Goal: Find contact information: Find contact information

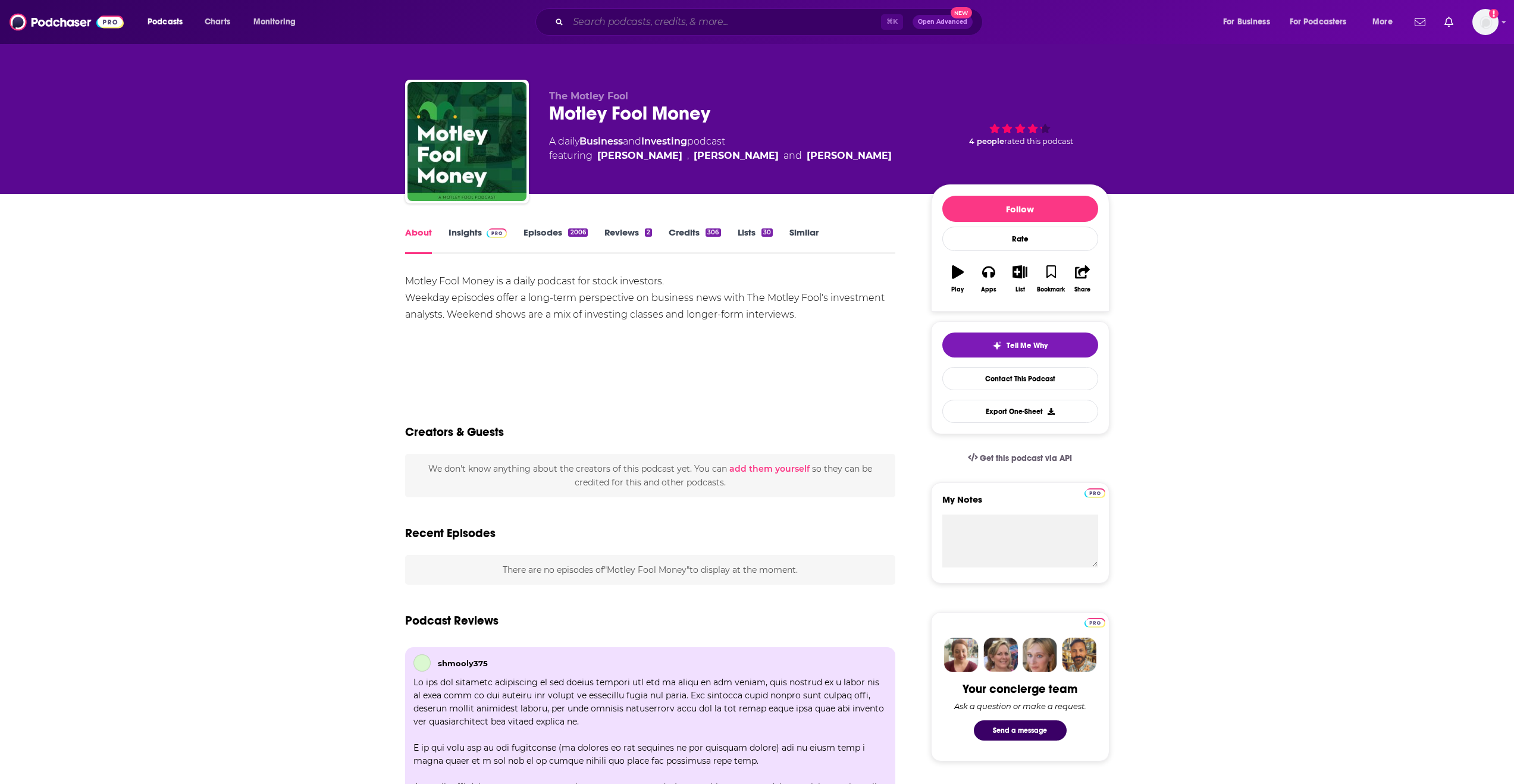
click at [621, 27] on input "Search podcasts, credits, & more..." at bounding box center [724, 22] width 313 height 19
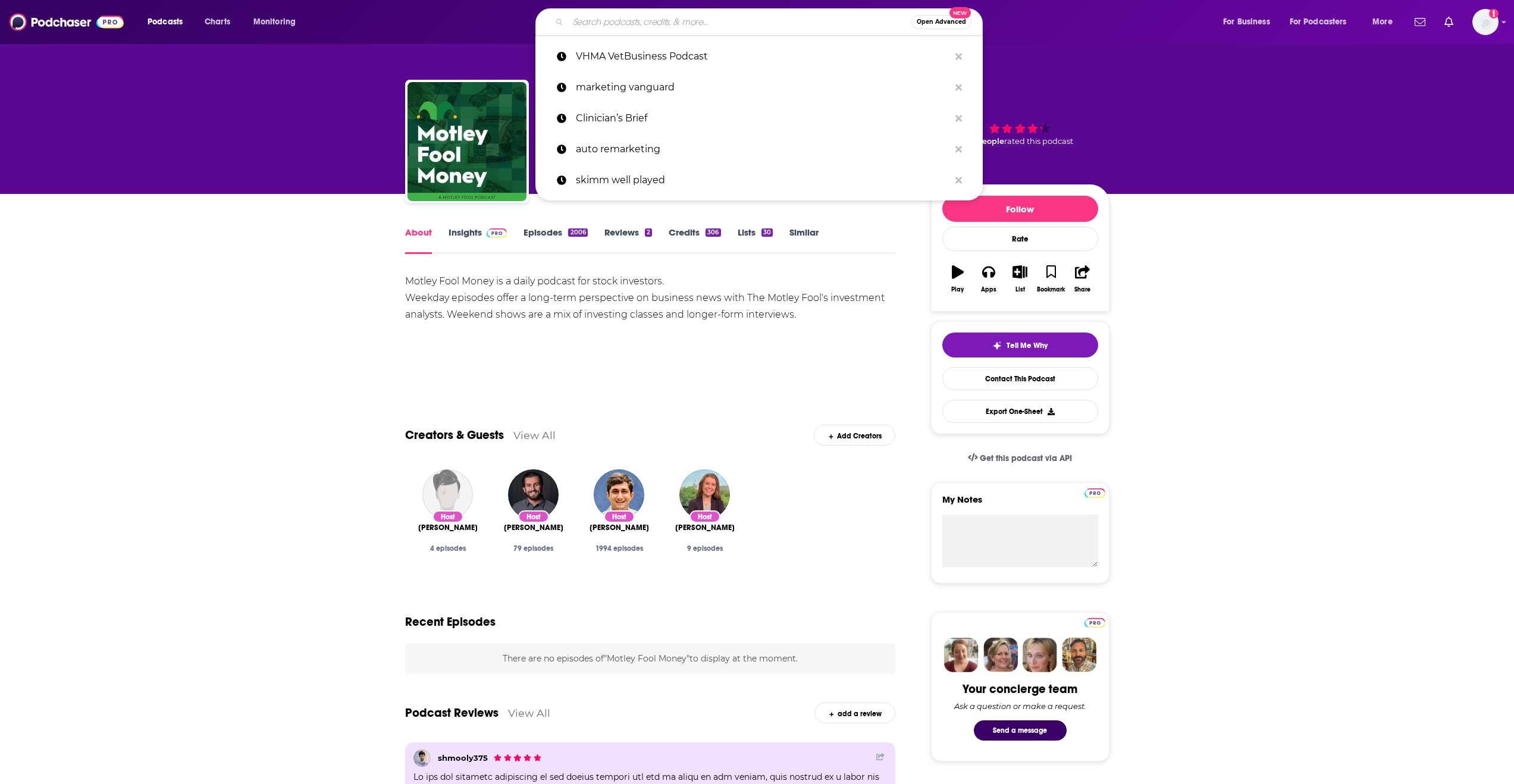
paste input "Talking About Kids"
type input "Talking About Kids"
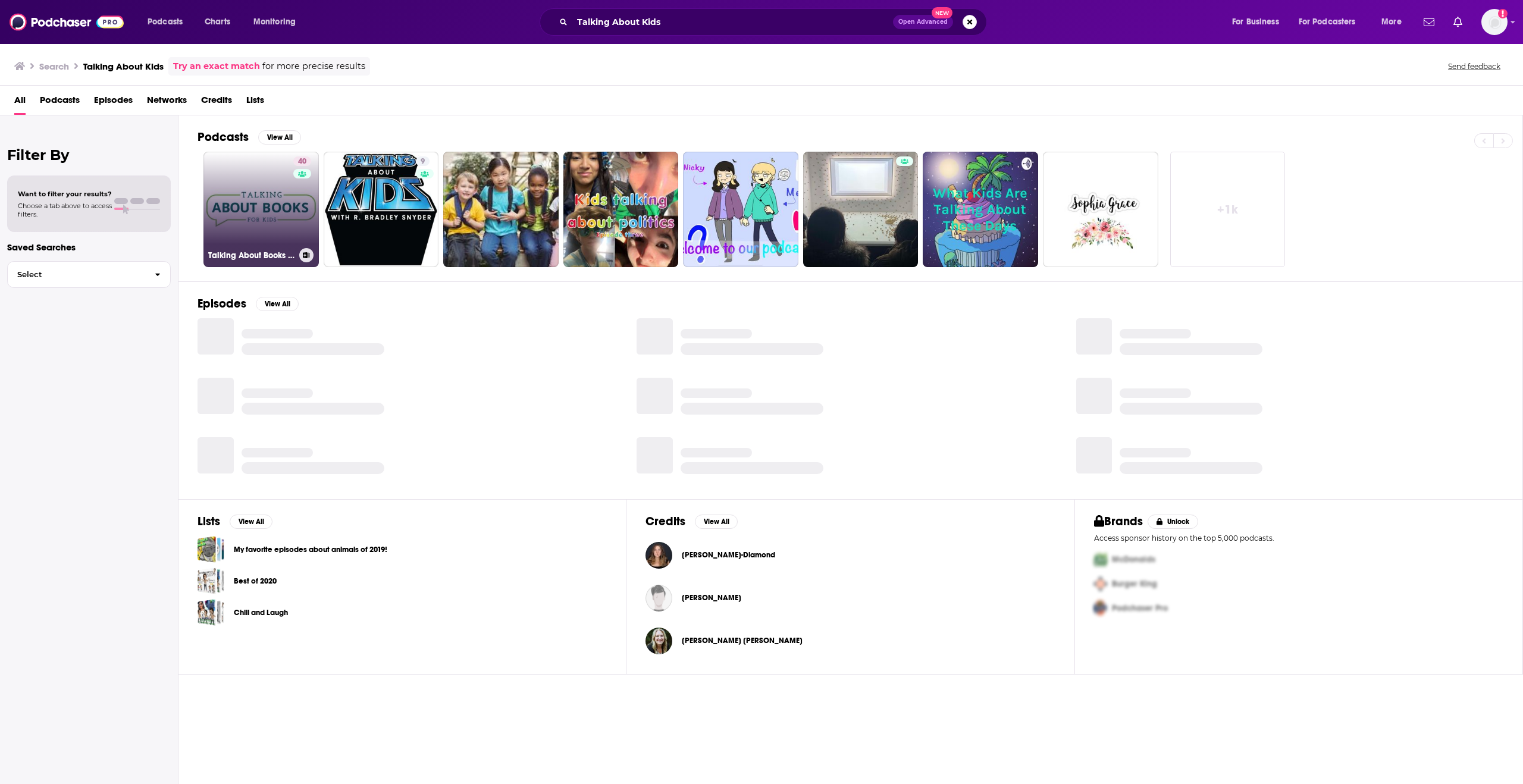
click at [281, 214] on link "40 Talking About Books For Kids" at bounding box center [261, 210] width 115 height 115
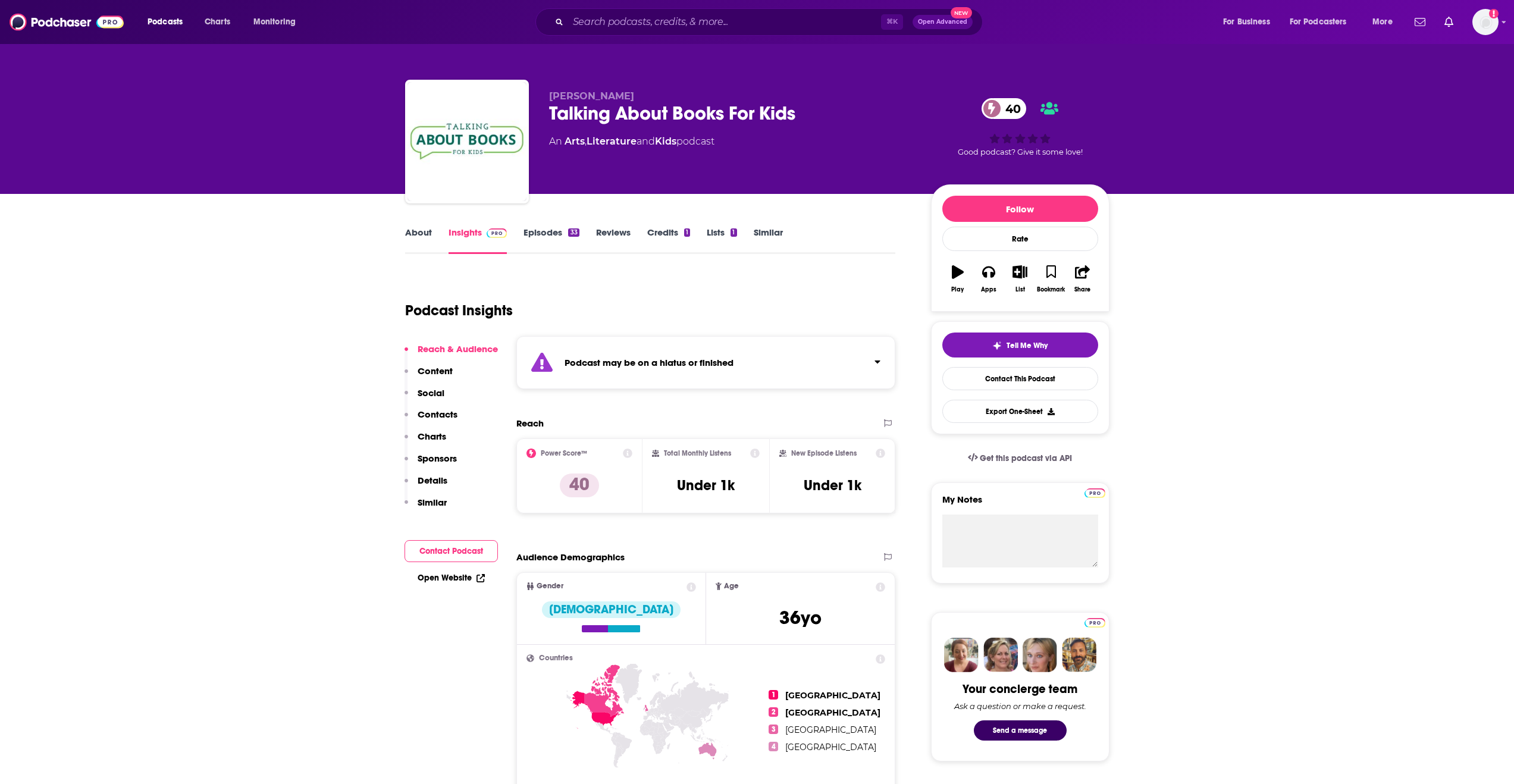
click at [420, 236] on link "About" at bounding box center [418, 240] width 27 height 27
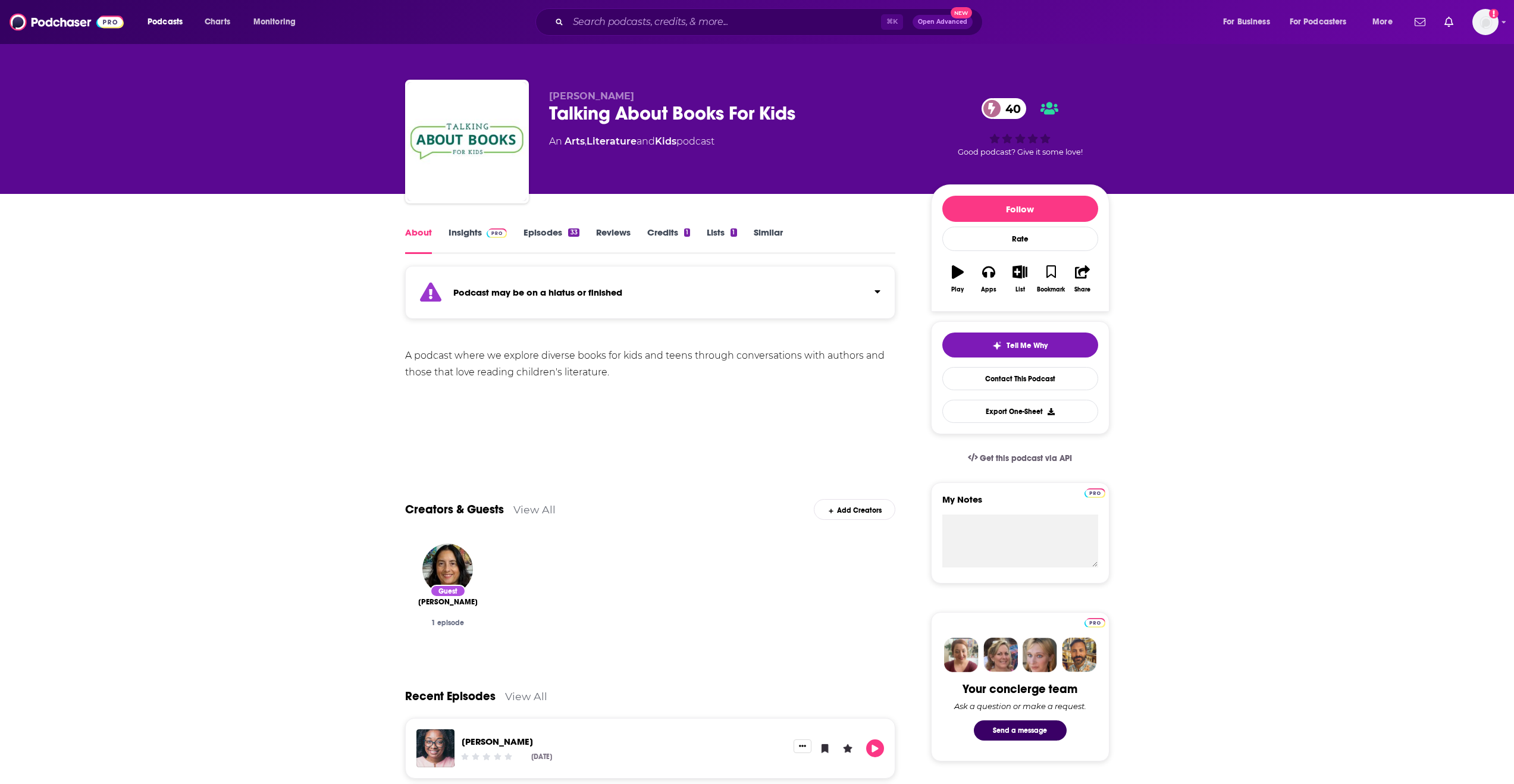
click at [473, 236] on link "Insights" at bounding box center [478, 240] width 59 height 27
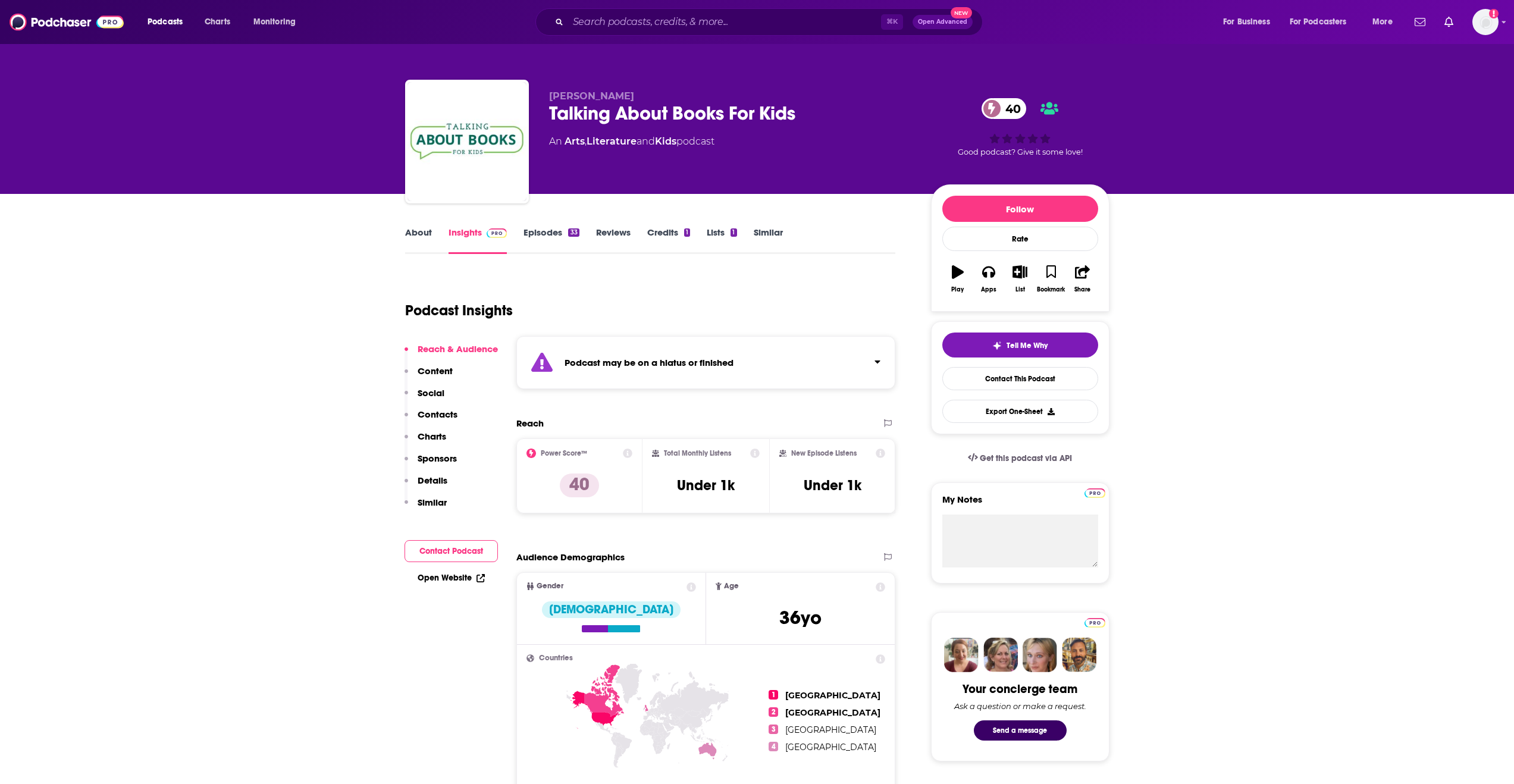
click at [437, 415] on p "Contacts" at bounding box center [437, 414] width 40 height 11
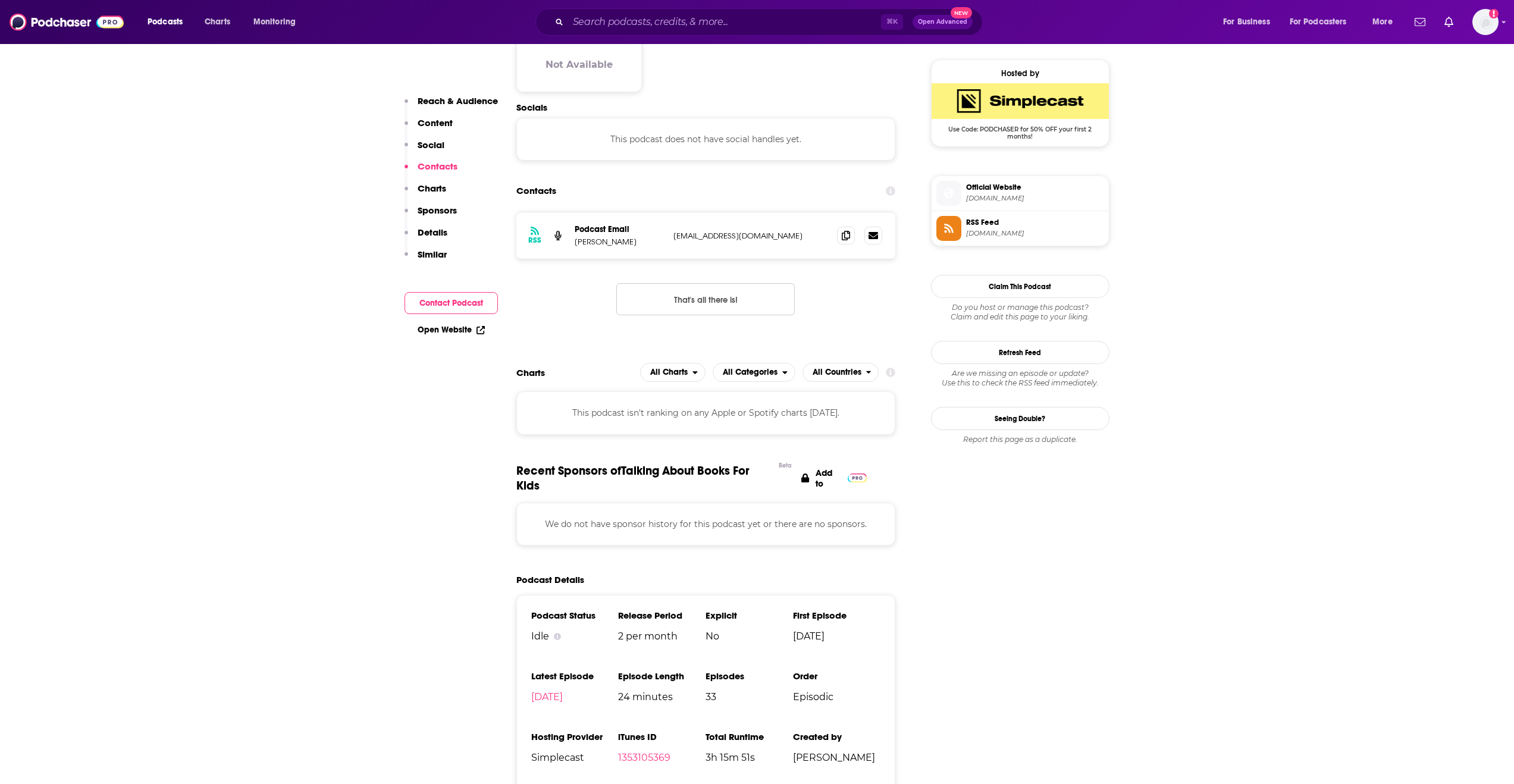
scroll to position [869, 0]
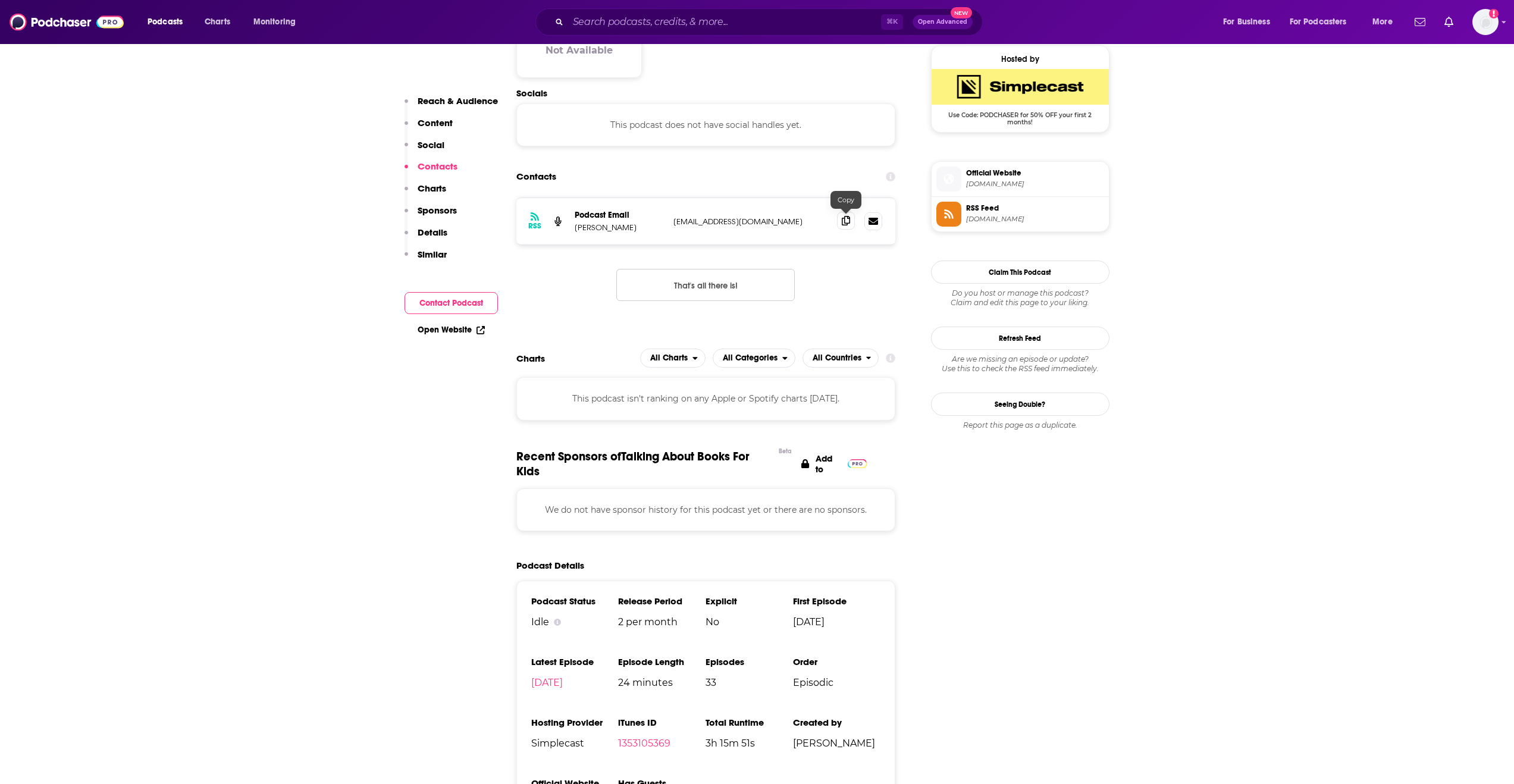
click at [843, 225] on icon at bounding box center [846, 221] width 8 height 10
click at [610, 25] on input "Search podcasts, credits, & more..." at bounding box center [724, 22] width 313 height 19
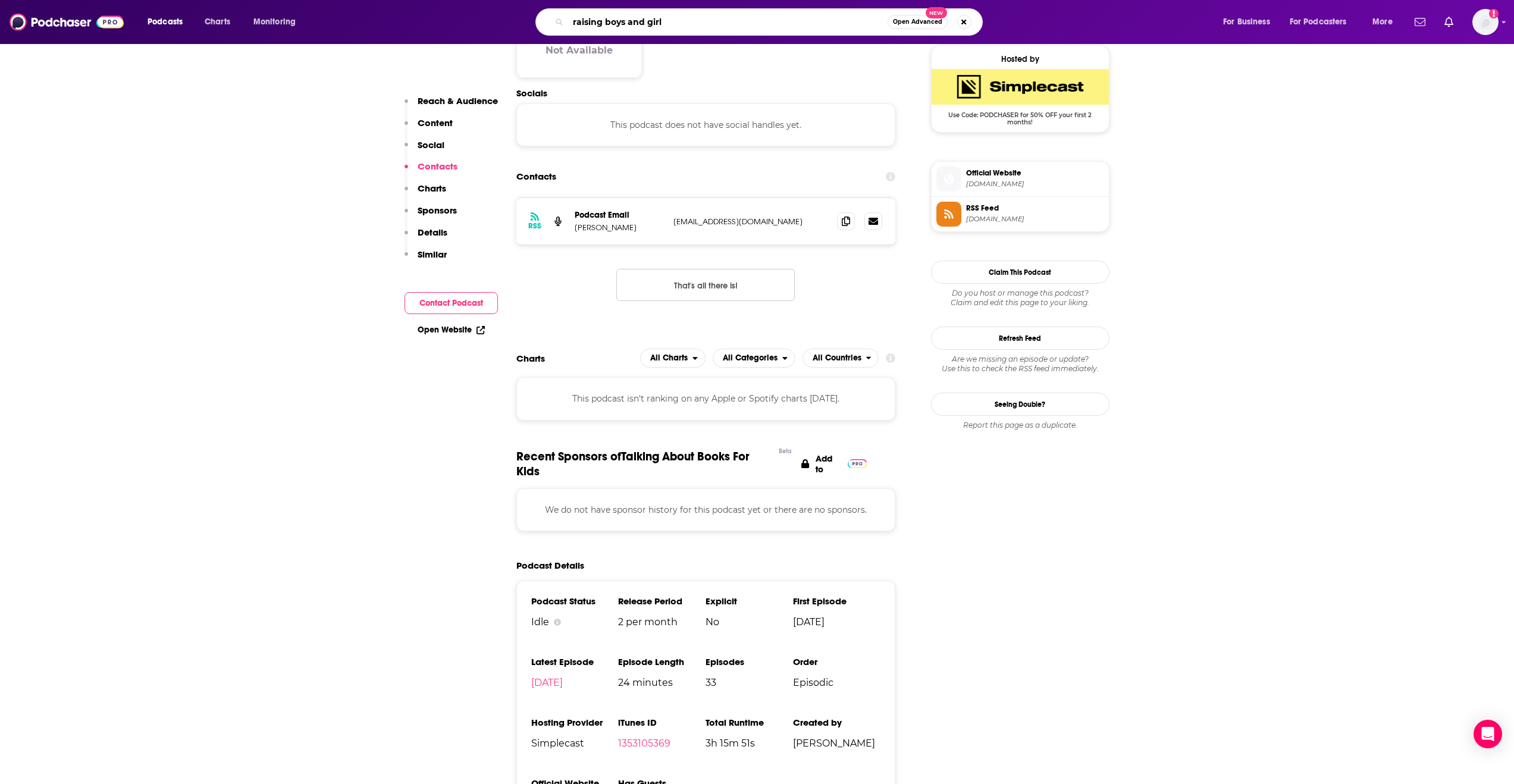
type input "raising boys and girls"
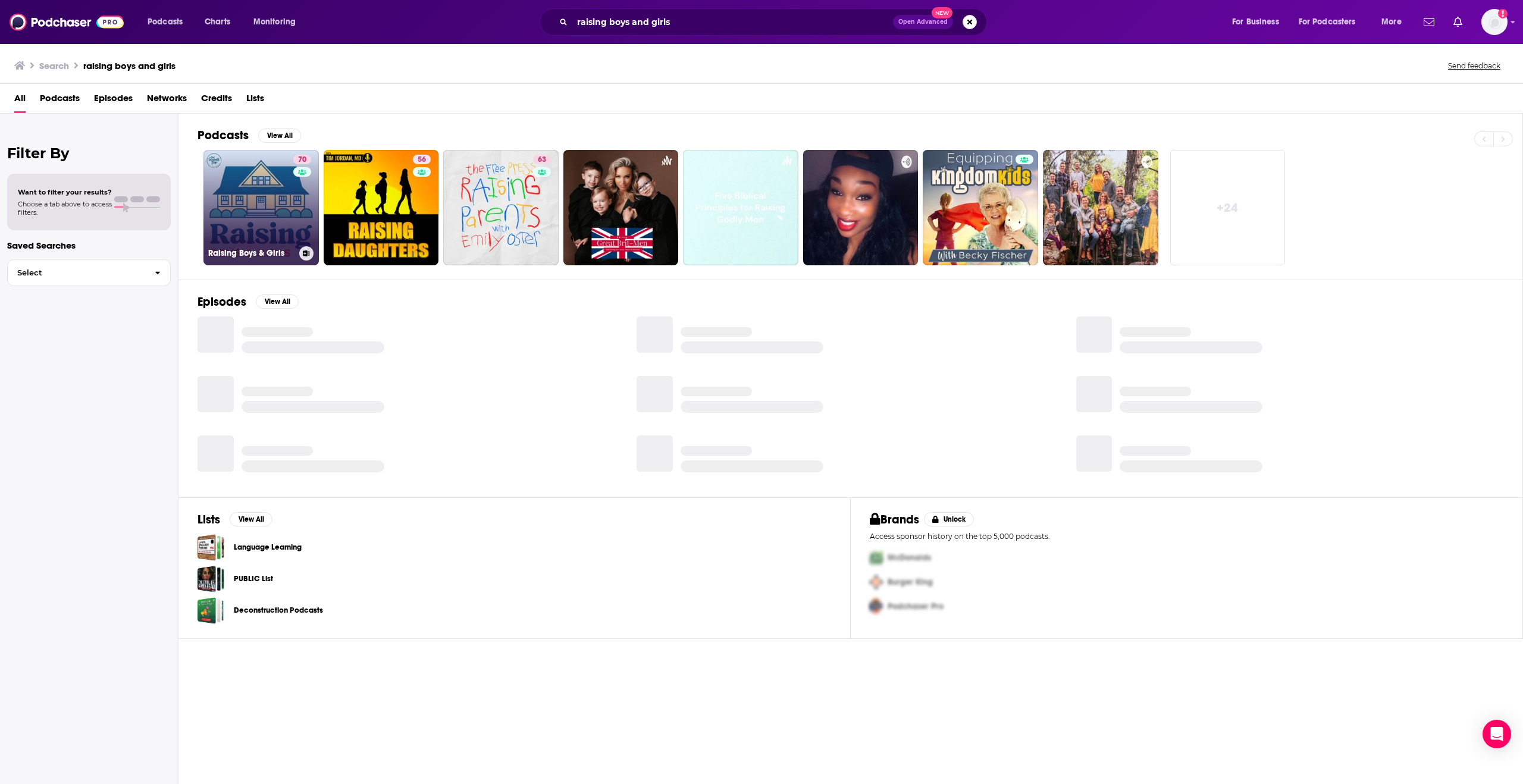
click at [271, 199] on link "70 Raising Boys & Girls" at bounding box center [261, 207] width 115 height 115
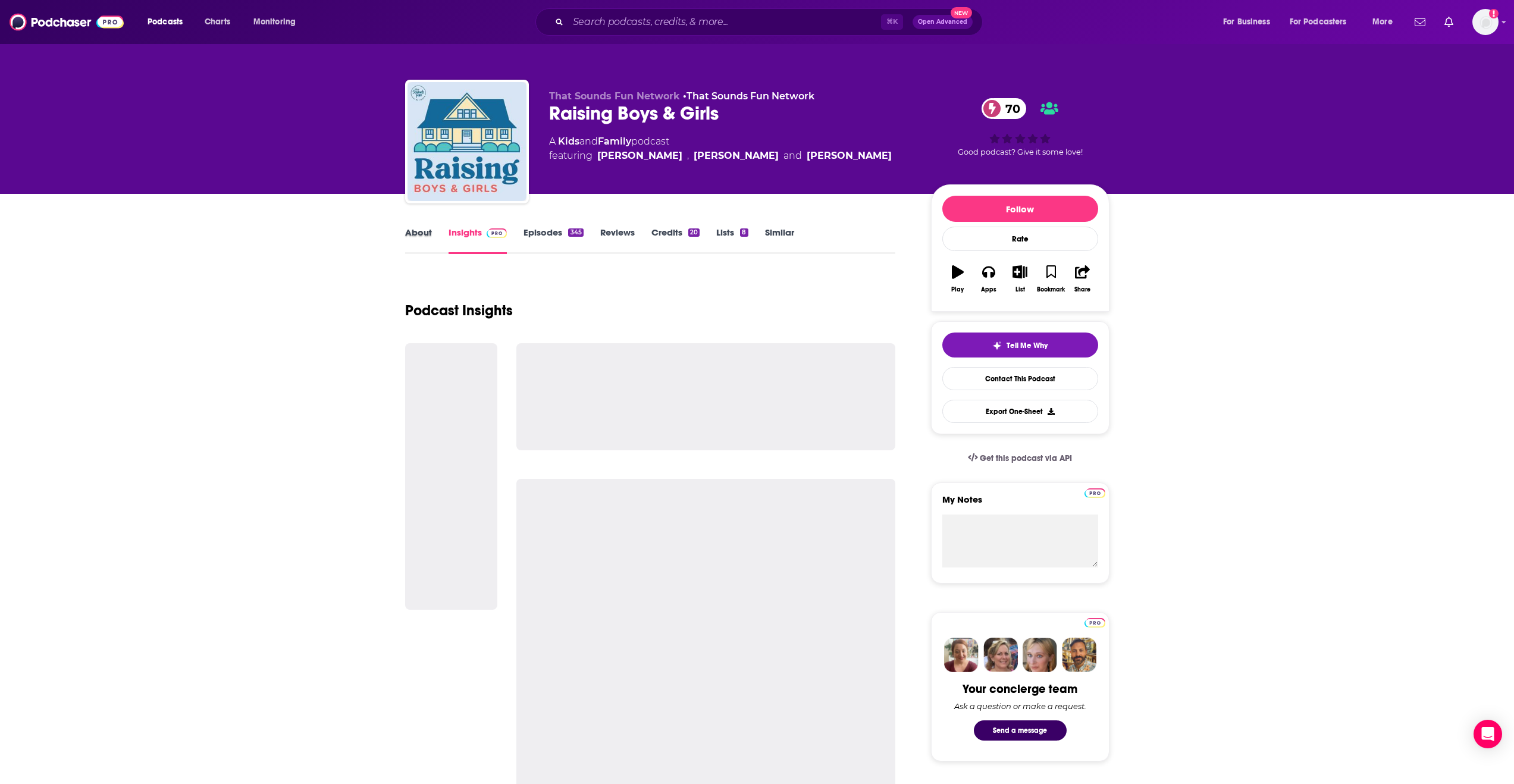
click at [436, 236] on div "About" at bounding box center [427, 240] width 44 height 27
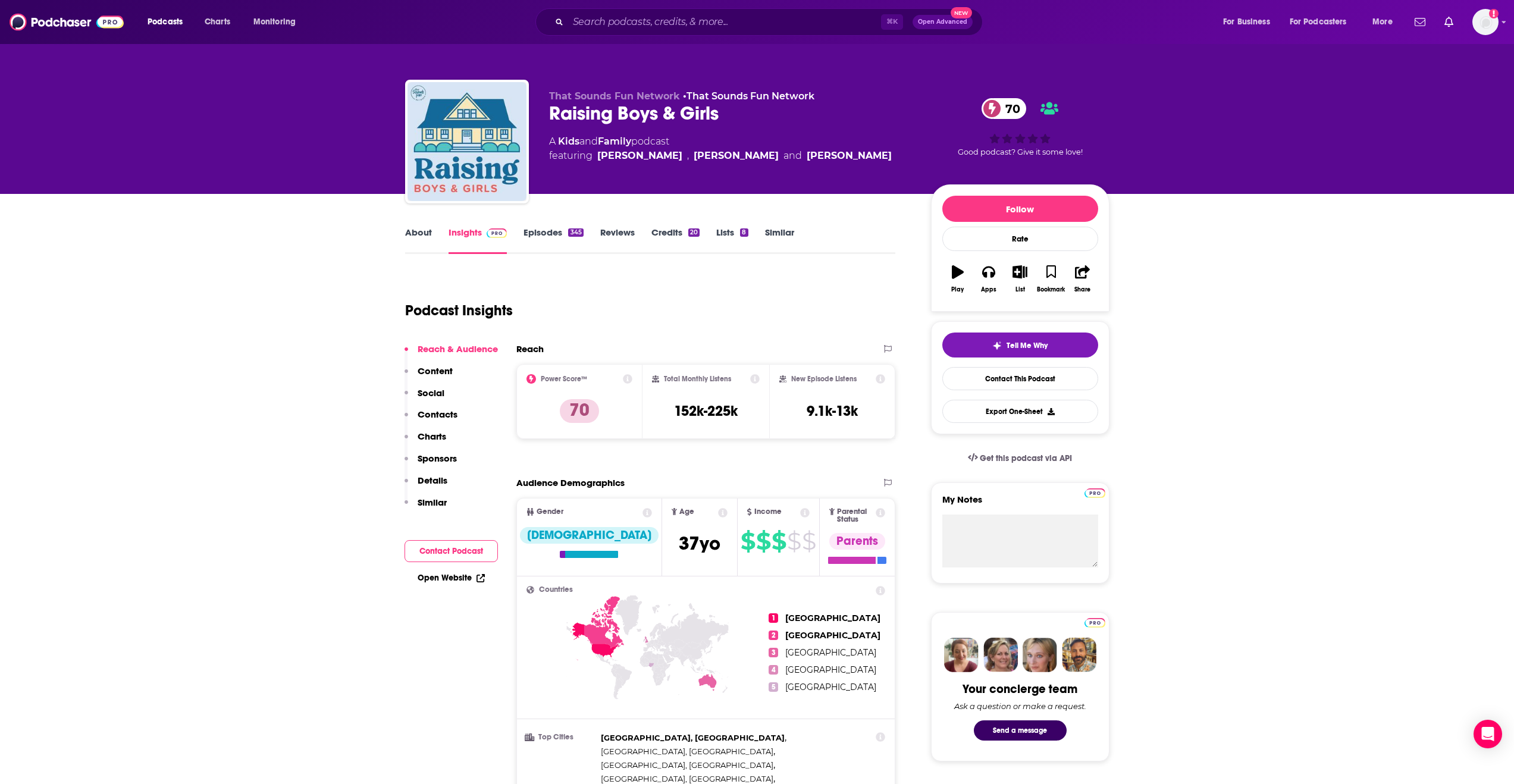
drag, startPoint x: 679, startPoint y: 155, endPoint x: 727, endPoint y: 161, distance: 48.4
click at [727, 161] on div "[PERSON_NAME]" at bounding box center [736, 156] width 85 height 14
copy div "[PERSON_NAME]"
click at [429, 419] on p "Contacts" at bounding box center [437, 414] width 40 height 11
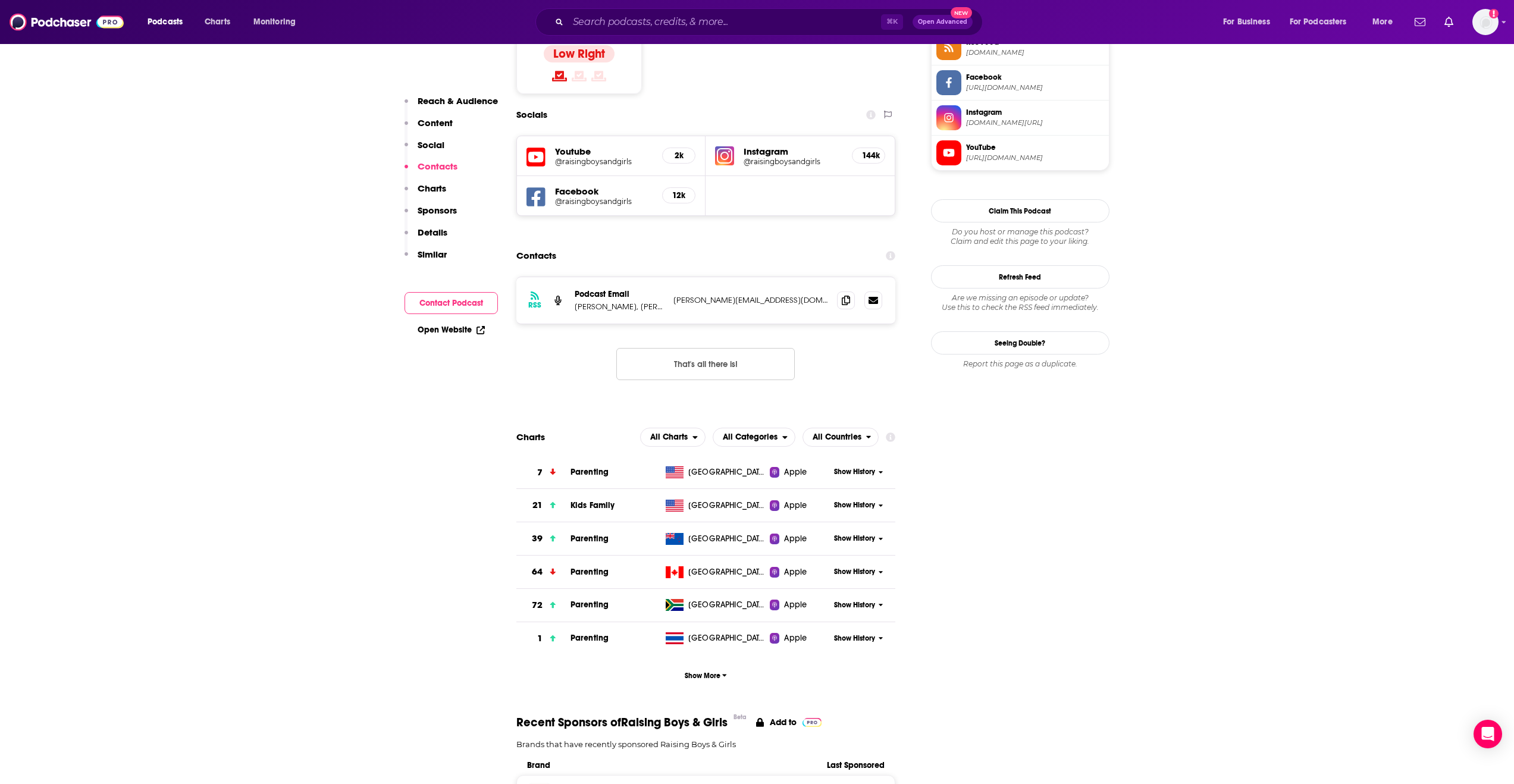
scroll to position [1020, 0]
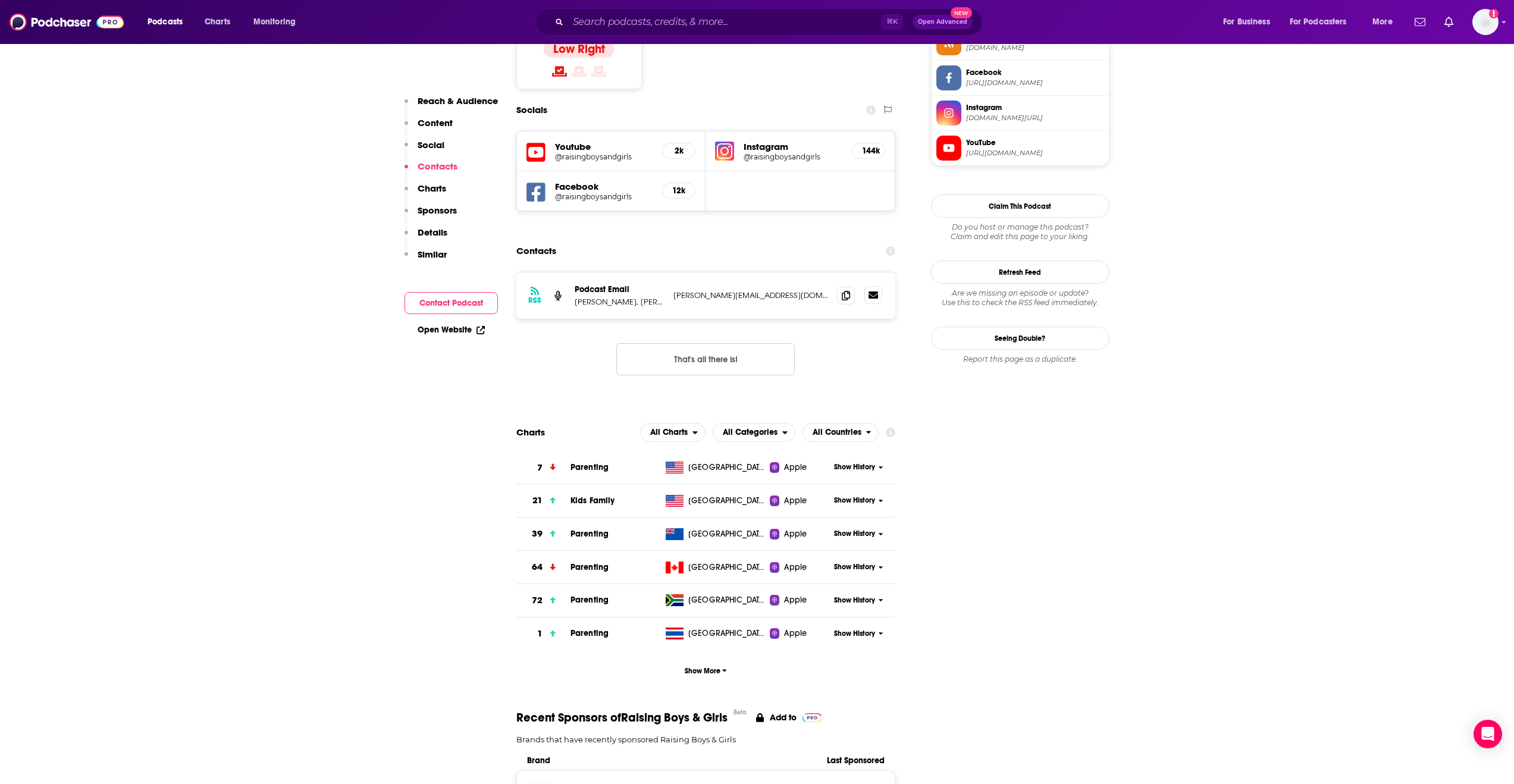
click at [870, 292] on icon at bounding box center [873, 295] width 10 height 7
click at [845, 290] on icon at bounding box center [846, 295] width 8 height 10
